Goal: Task Accomplishment & Management: Manage account settings

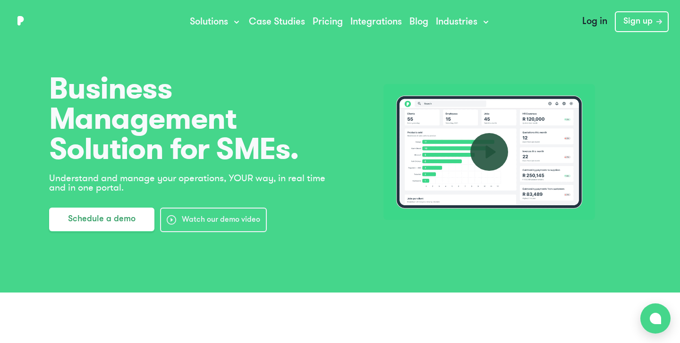
click at [593, 25] on link "Log in" at bounding box center [595, 21] width 40 height 21
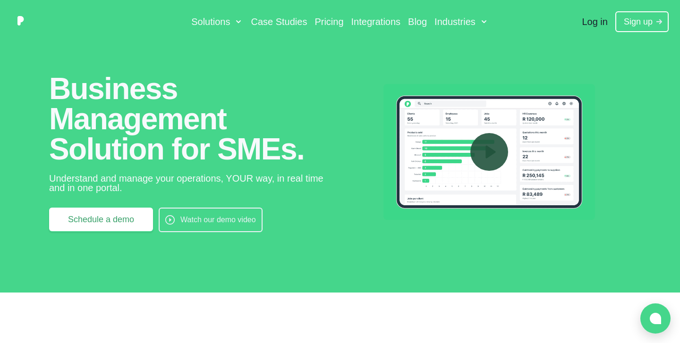
click at [597, 23] on link "Log in" at bounding box center [594, 21] width 41 height 21
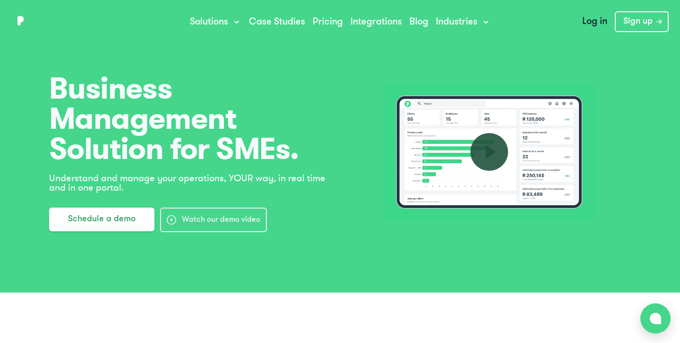
click at [597, 24] on link "Log in" at bounding box center [595, 21] width 40 height 21
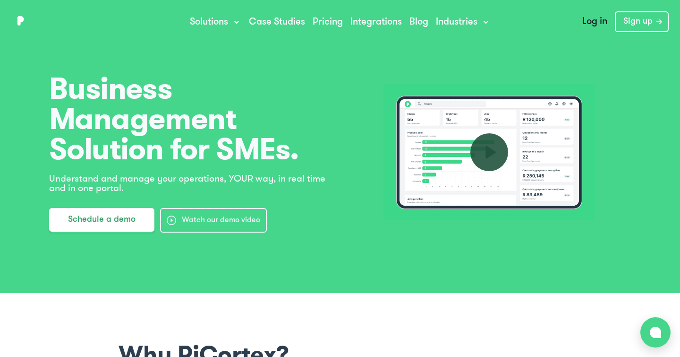
click at [598, 18] on link "Log in" at bounding box center [595, 21] width 40 height 21
